Goal: Transaction & Acquisition: Download file/media

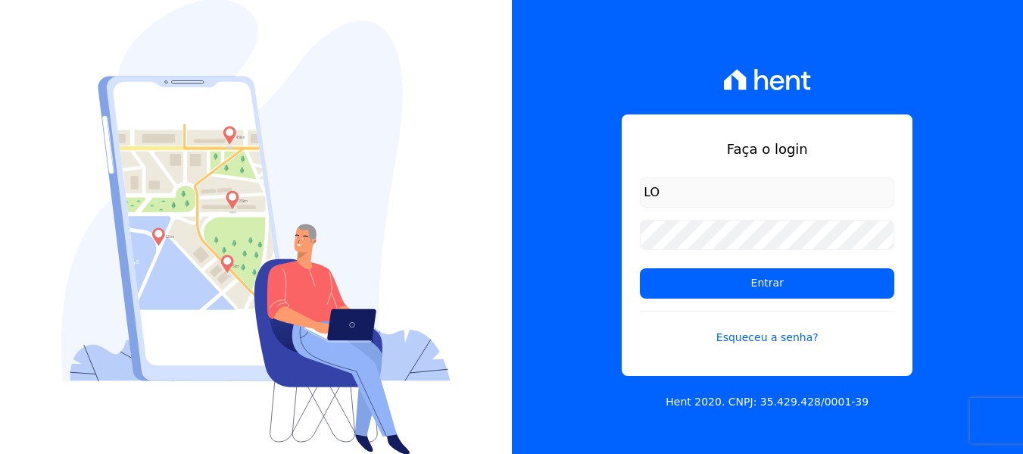
type input "L"
type input "lorena@h2urbanismo.com.br"
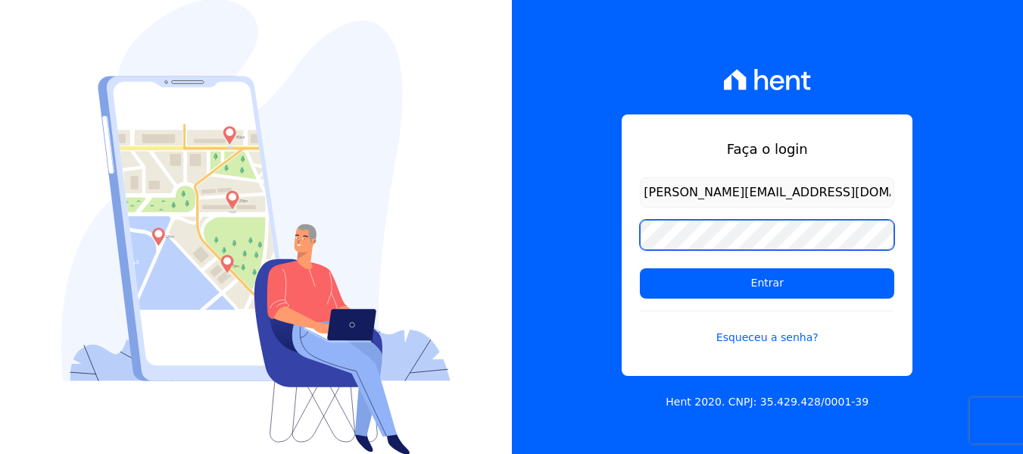
click at [640, 268] on input "Entrar" at bounding box center [767, 283] width 254 height 30
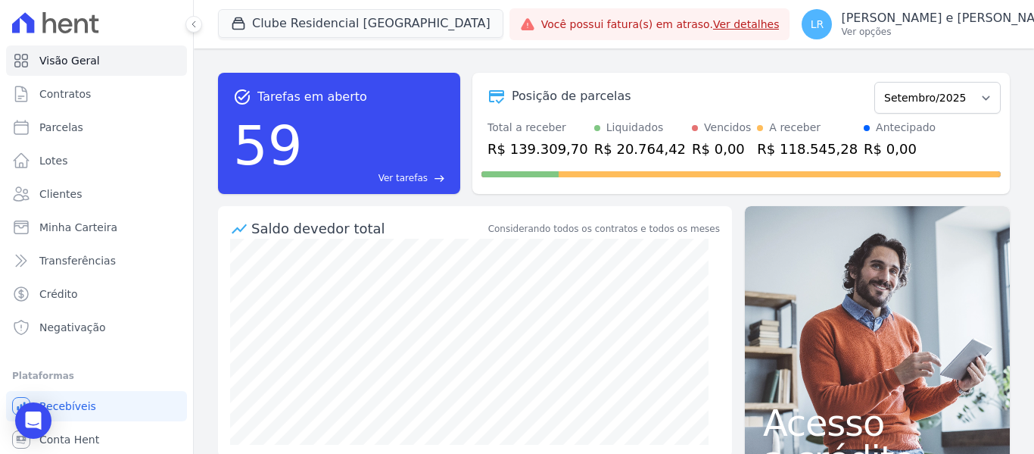
click at [801, 46] on div "LR Lorena Roberta Fernandes e Fernandes Ver opções Perfil do empreendimento Fat…" at bounding box center [939, 24] width 298 height 48
click at [841, 26] on p "Ver opções" at bounding box center [949, 32] width 217 height 12
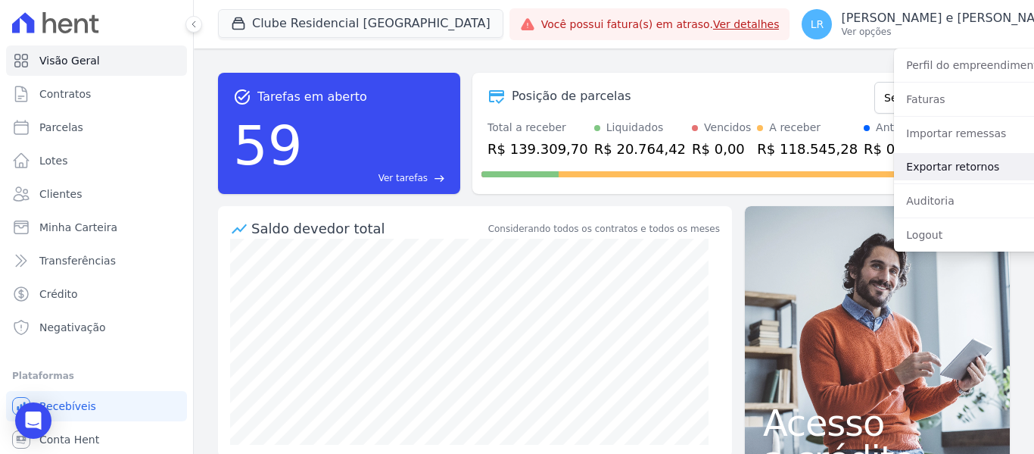
click at [894, 164] on link "Exportar retornos" at bounding box center [991, 166] width 194 height 27
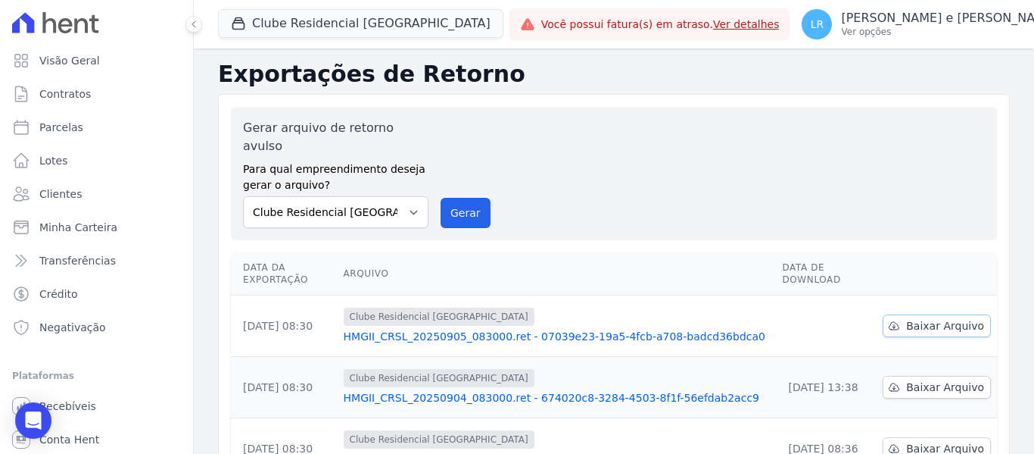
click at [906, 318] on span "Baixar Arquivo" at bounding box center [945, 325] width 78 height 15
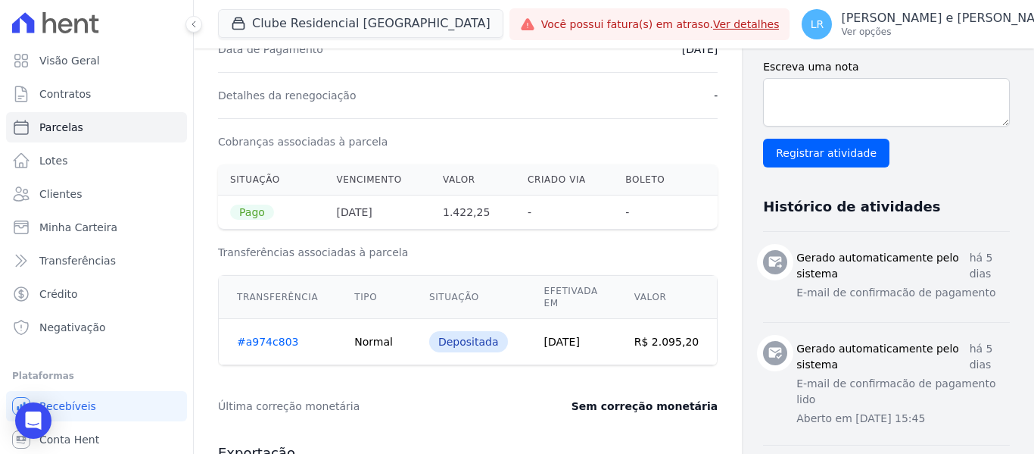
scroll to position [454, 0]
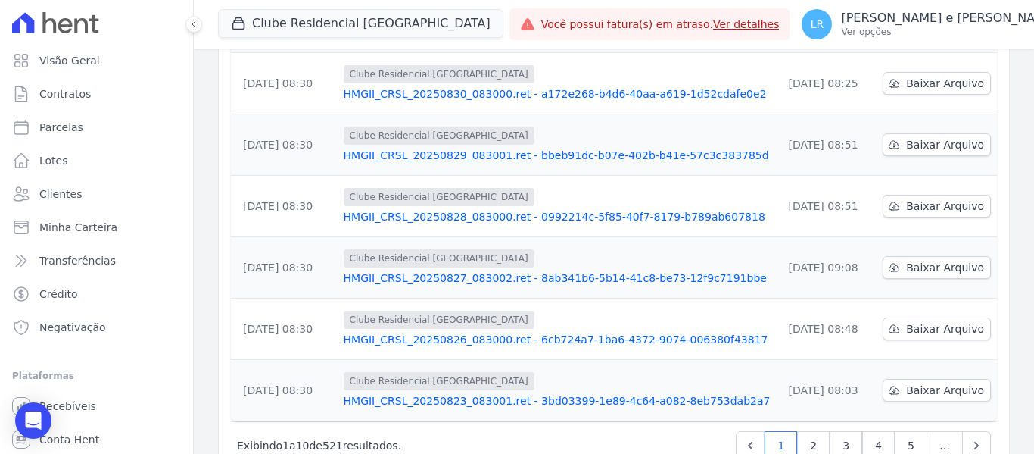
scroll to position [503, 0]
